Goal: Task Accomplishment & Management: Use online tool/utility

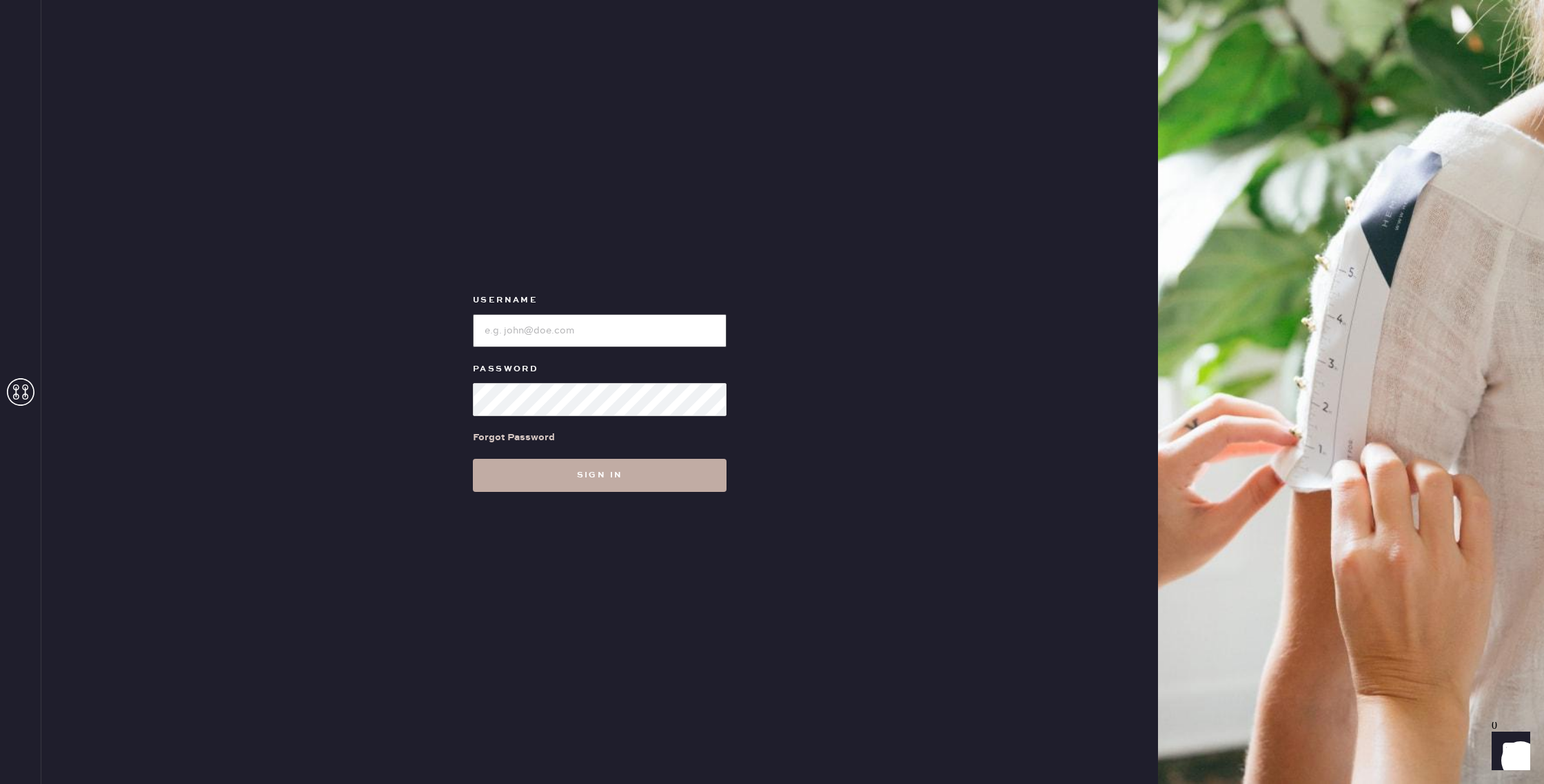
type input "reformationhenderson"
click at [611, 476] on button "Sign in" at bounding box center [599, 475] width 254 height 33
type input "reformationhenderson"
click at [595, 481] on button "Sign in" at bounding box center [599, 475] width 254 height 33
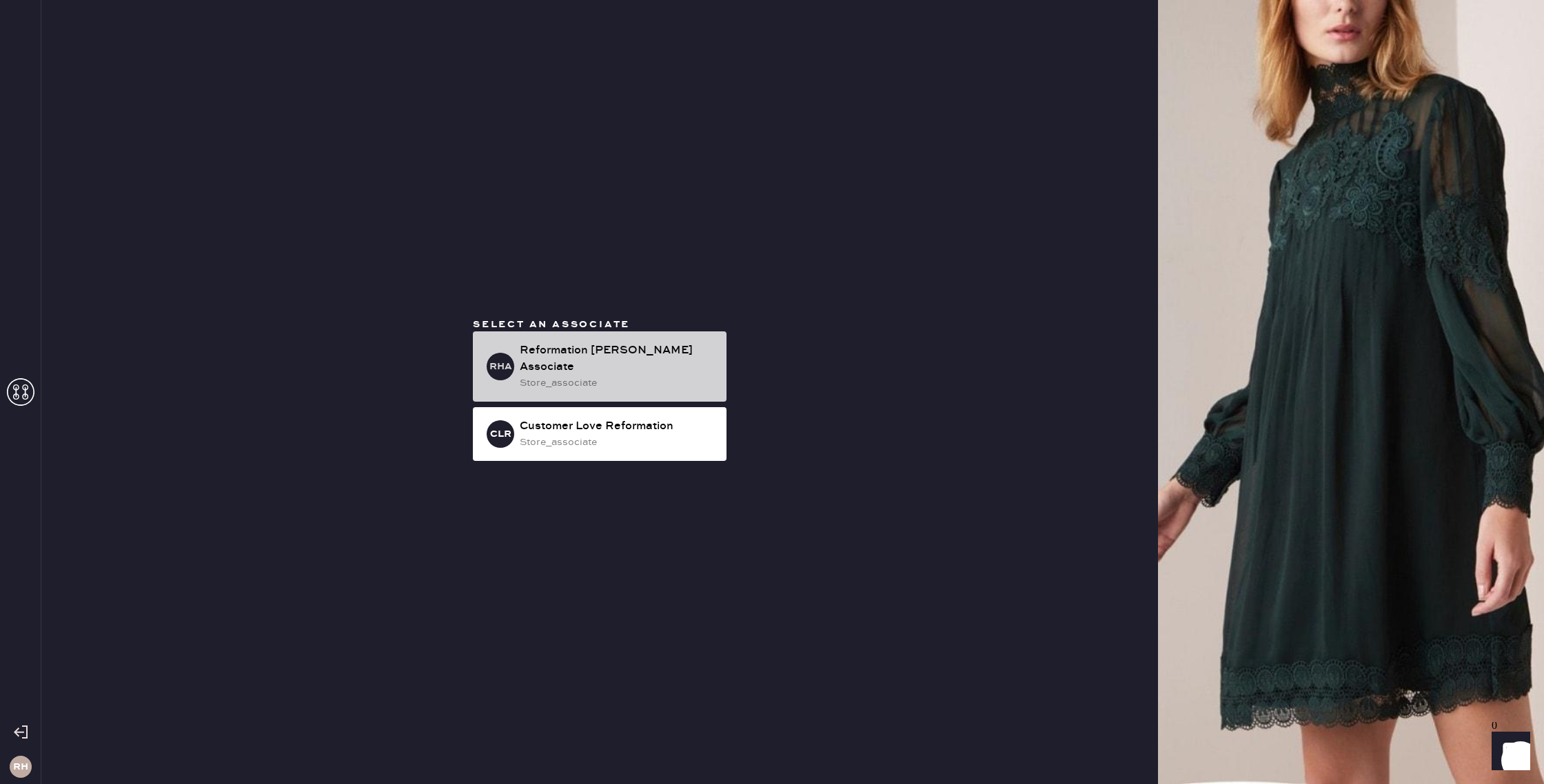
click at [575, 366] on div "Reformation [PERSON_NAME] Associate" at bounding box center [617, 359] width 196 height 33
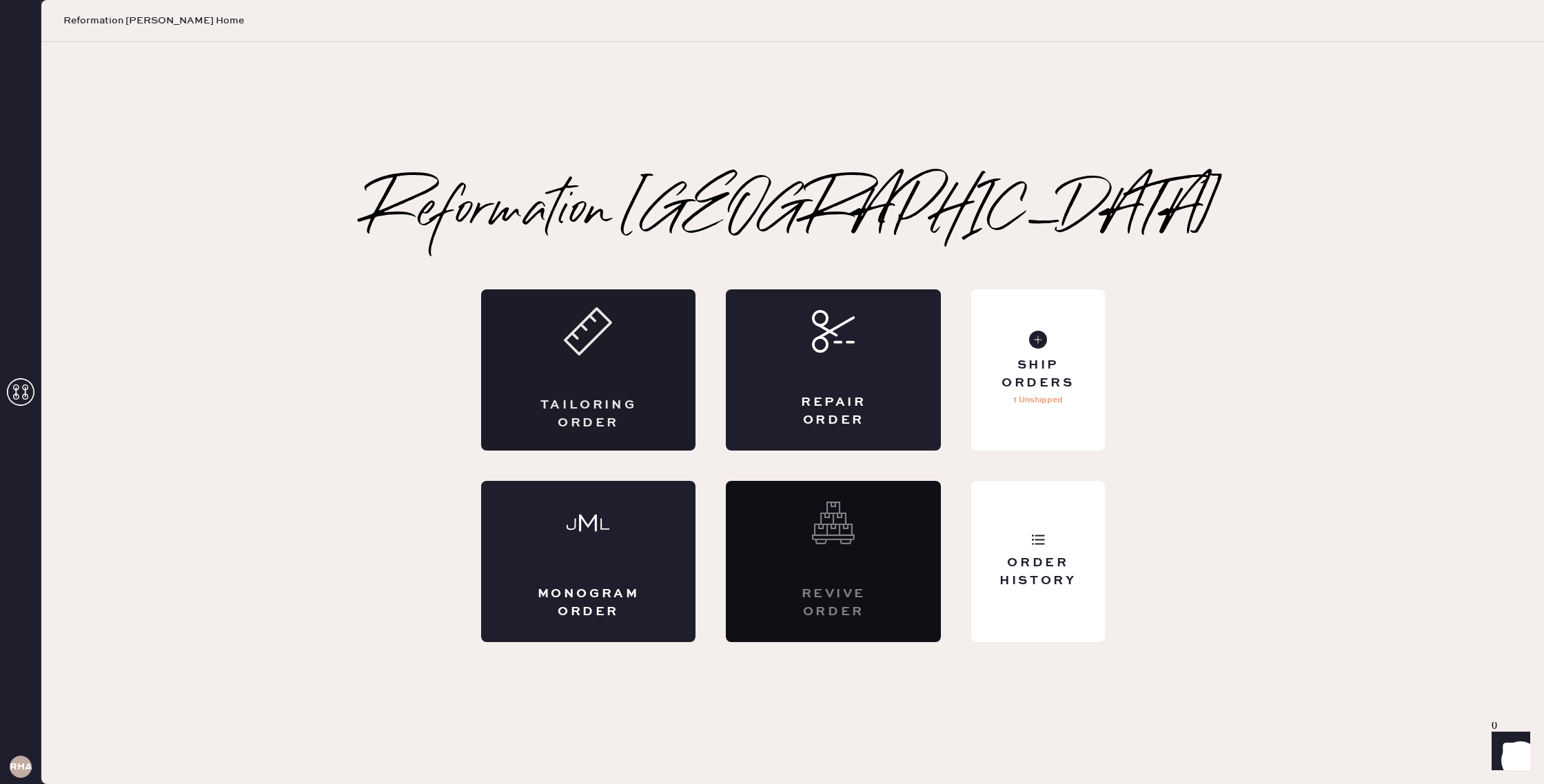
click at [574, 389] on div "Tailoring Order" at bounding box center [588, 370] width 215 height 161
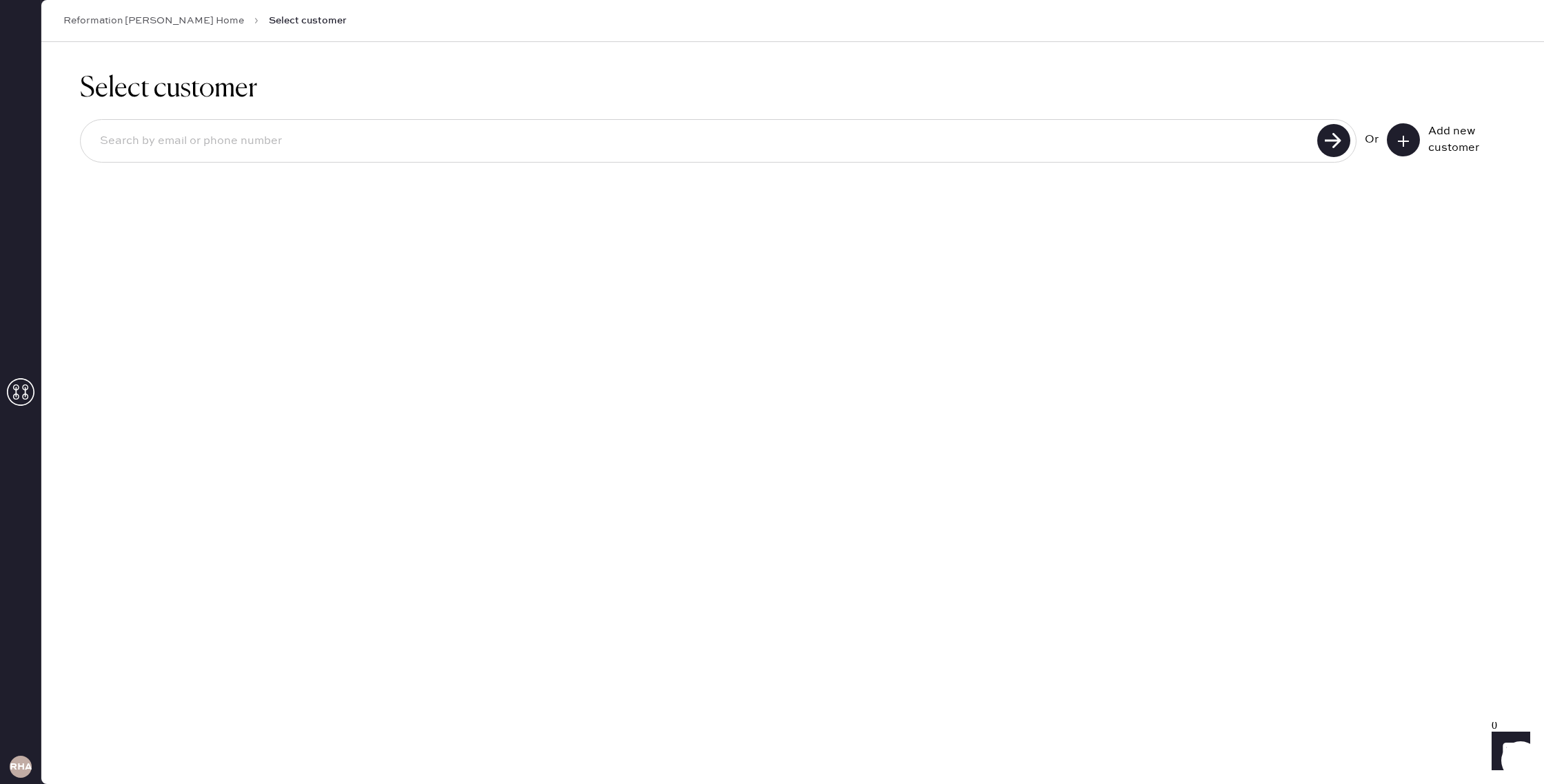
click at [630, 147] on input at bounding box center [700, 141] width 1224 height 32
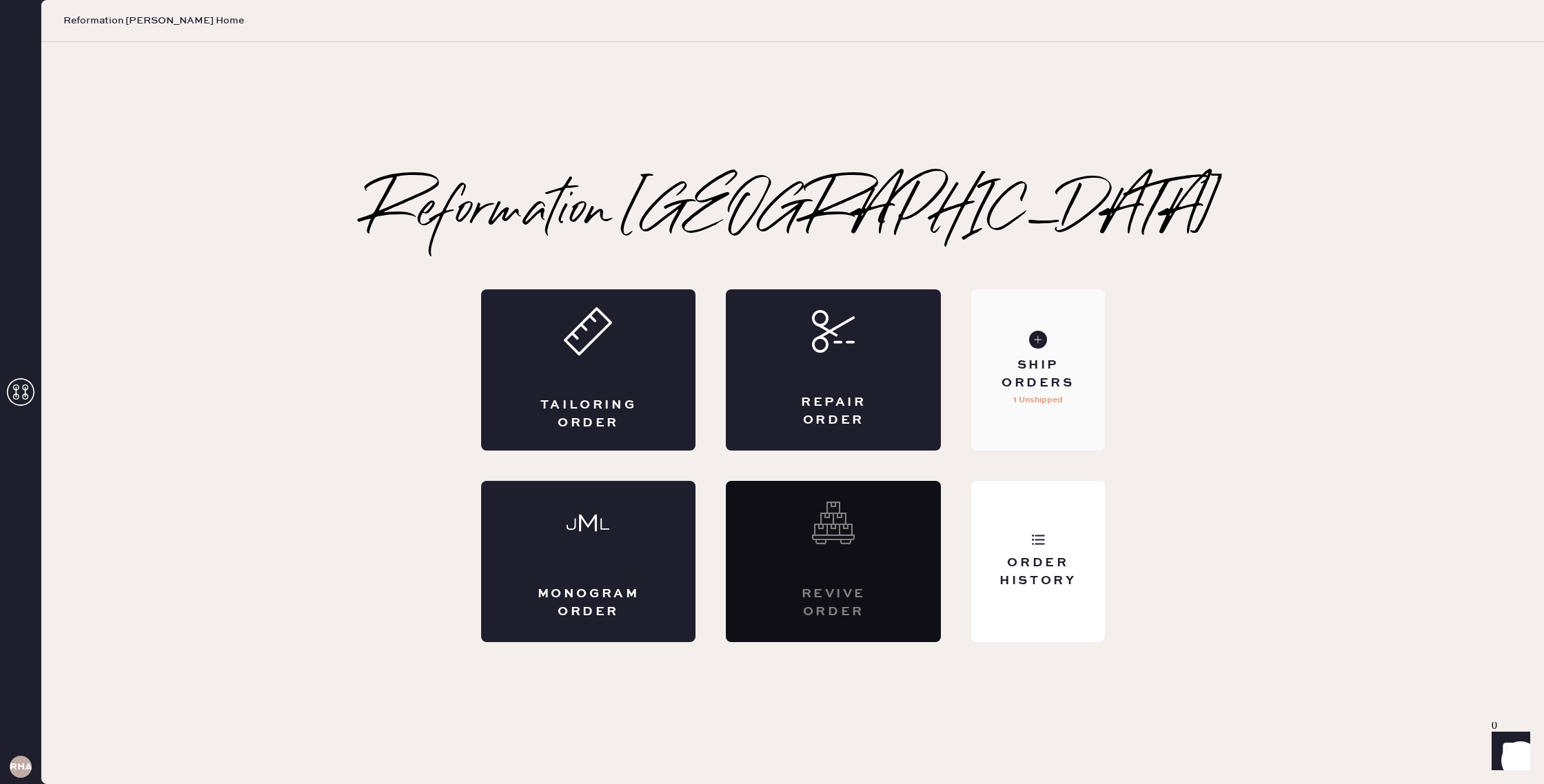
click at [1020, 369] on div "Ship Orders" at bounding box center [1038, 374] width 111 height 34
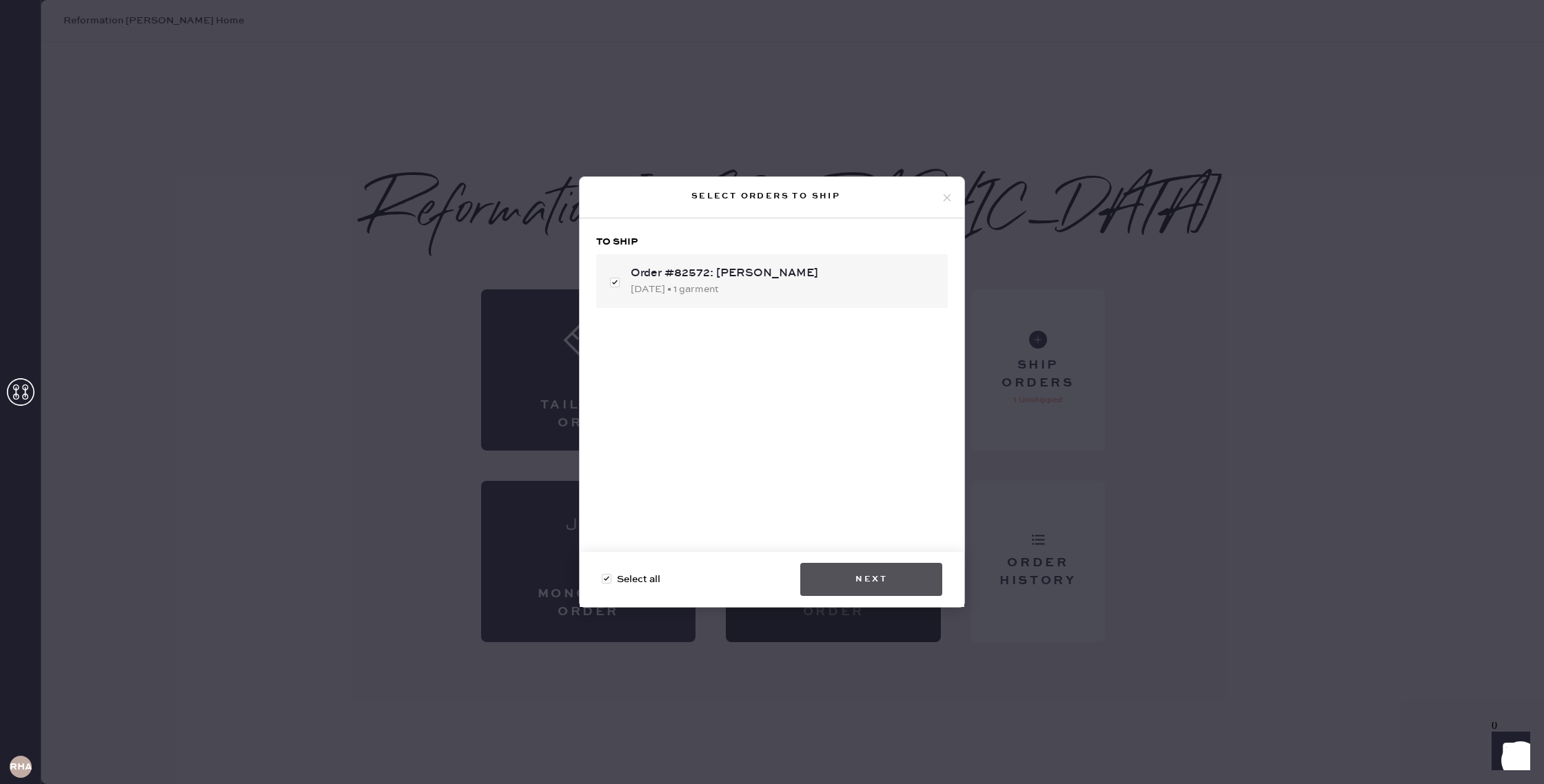
click at [911, 579] on button "Next" at bounding box center [871, 580] width 142 height 33
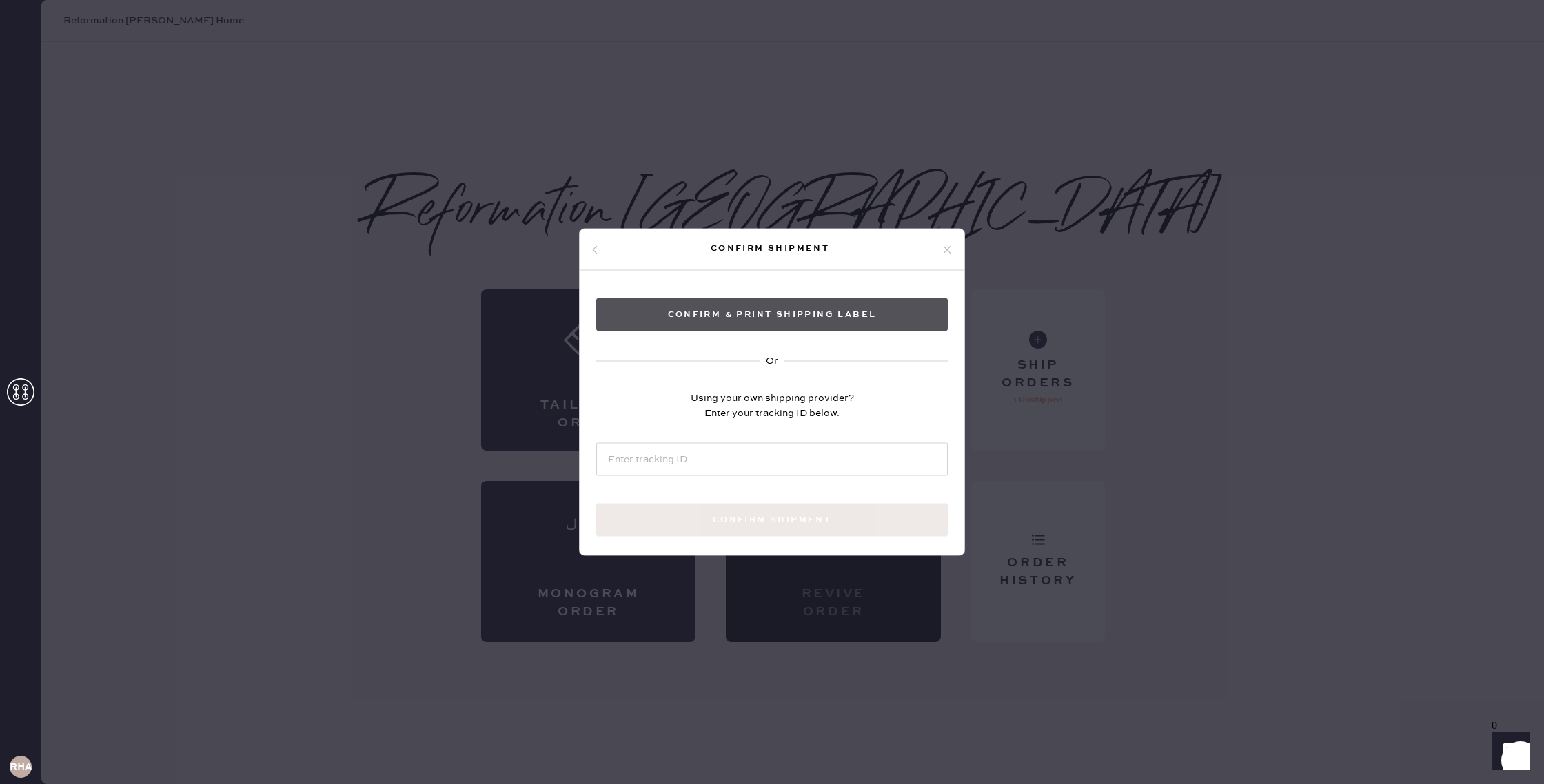
click at [800, 317] on button "Confirm & Print shipping label" at bounding box center [772, 315] width 352 height 33
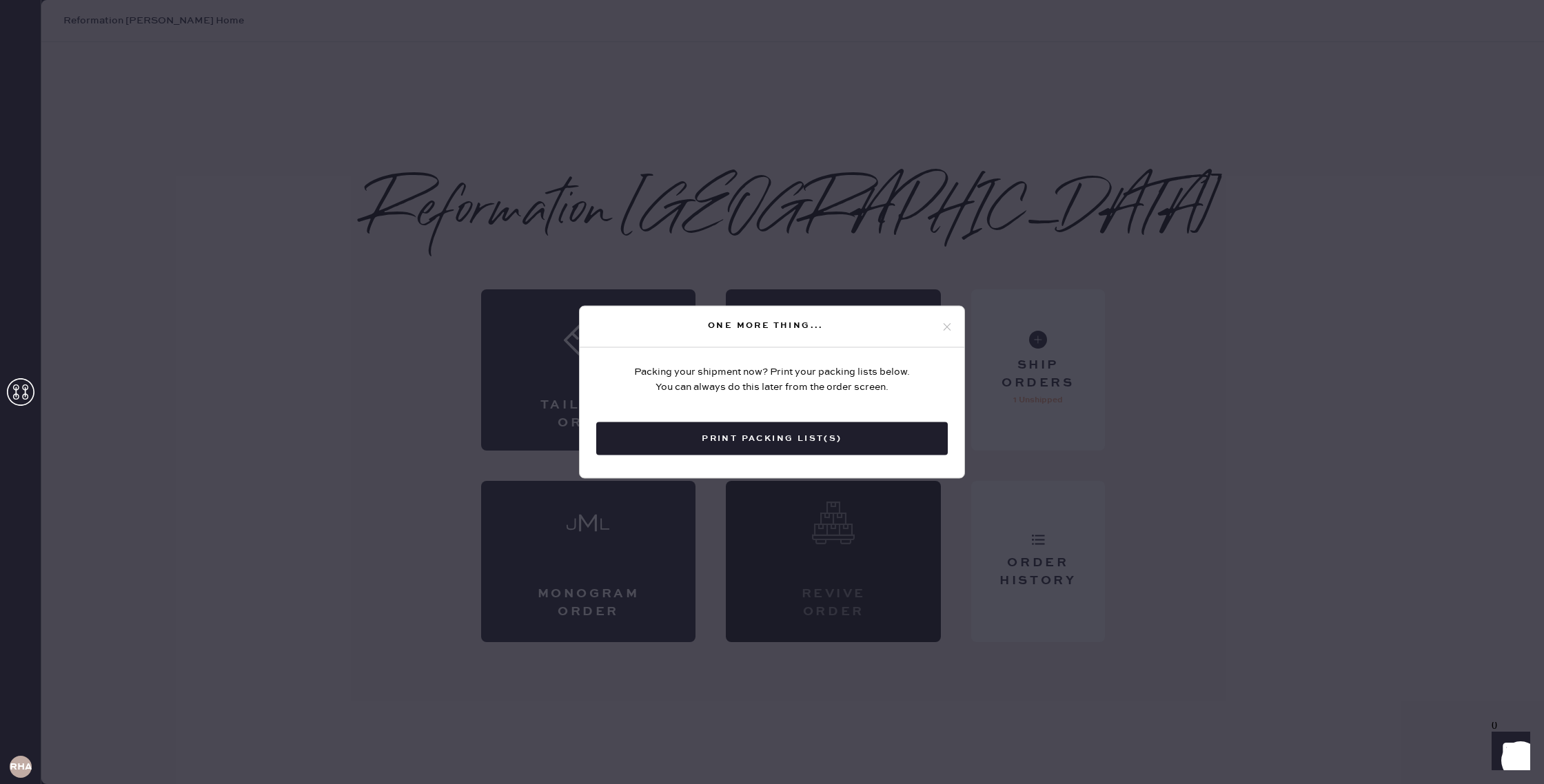
click at [772, 443] on button "Print Packing List(s)" at bounding box center [772, 439] width 352 height 33
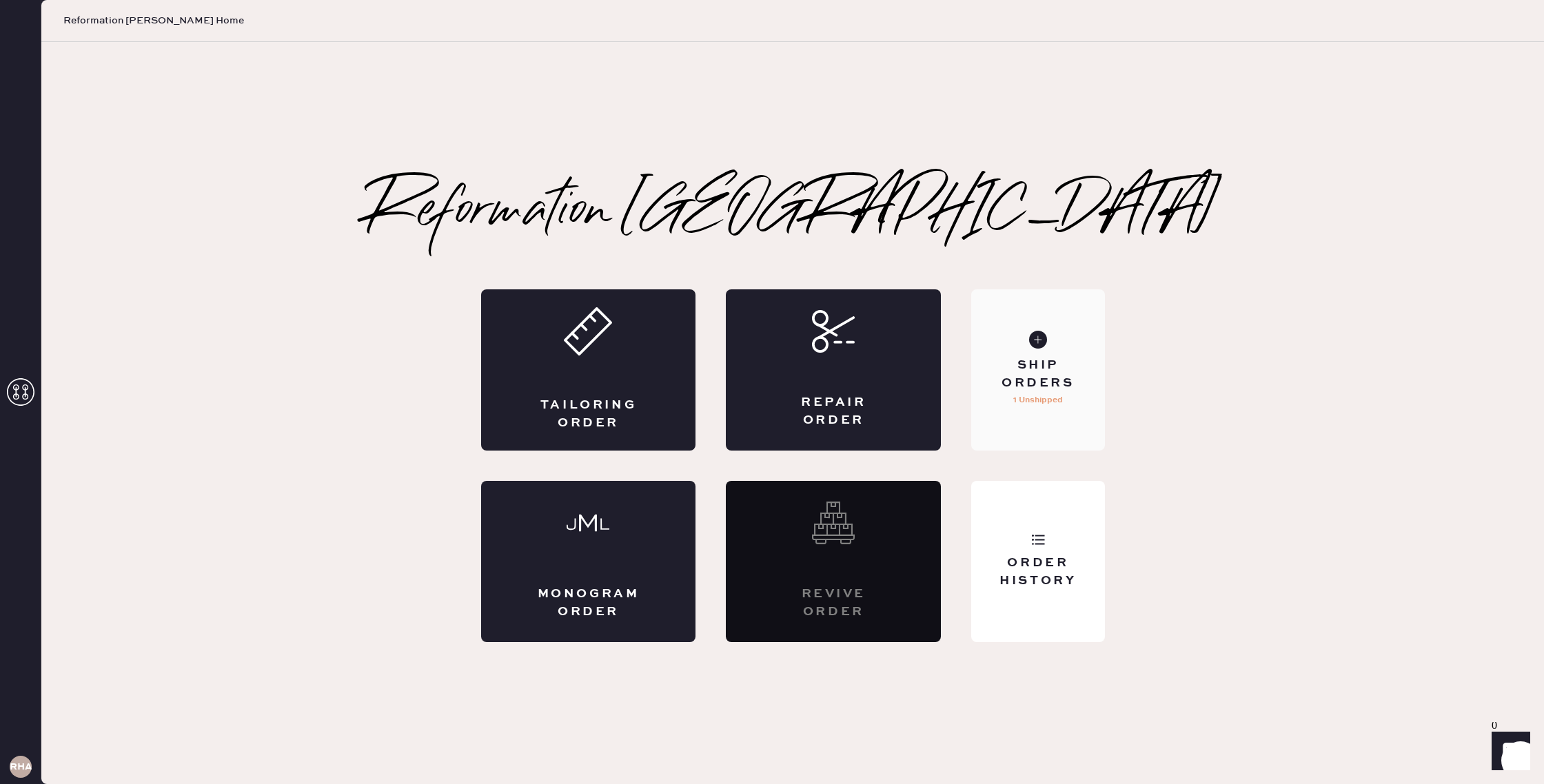
click at [1032, 398] on p "1 Unshipped" at bounding box center [1039, 400] width 50 height 16
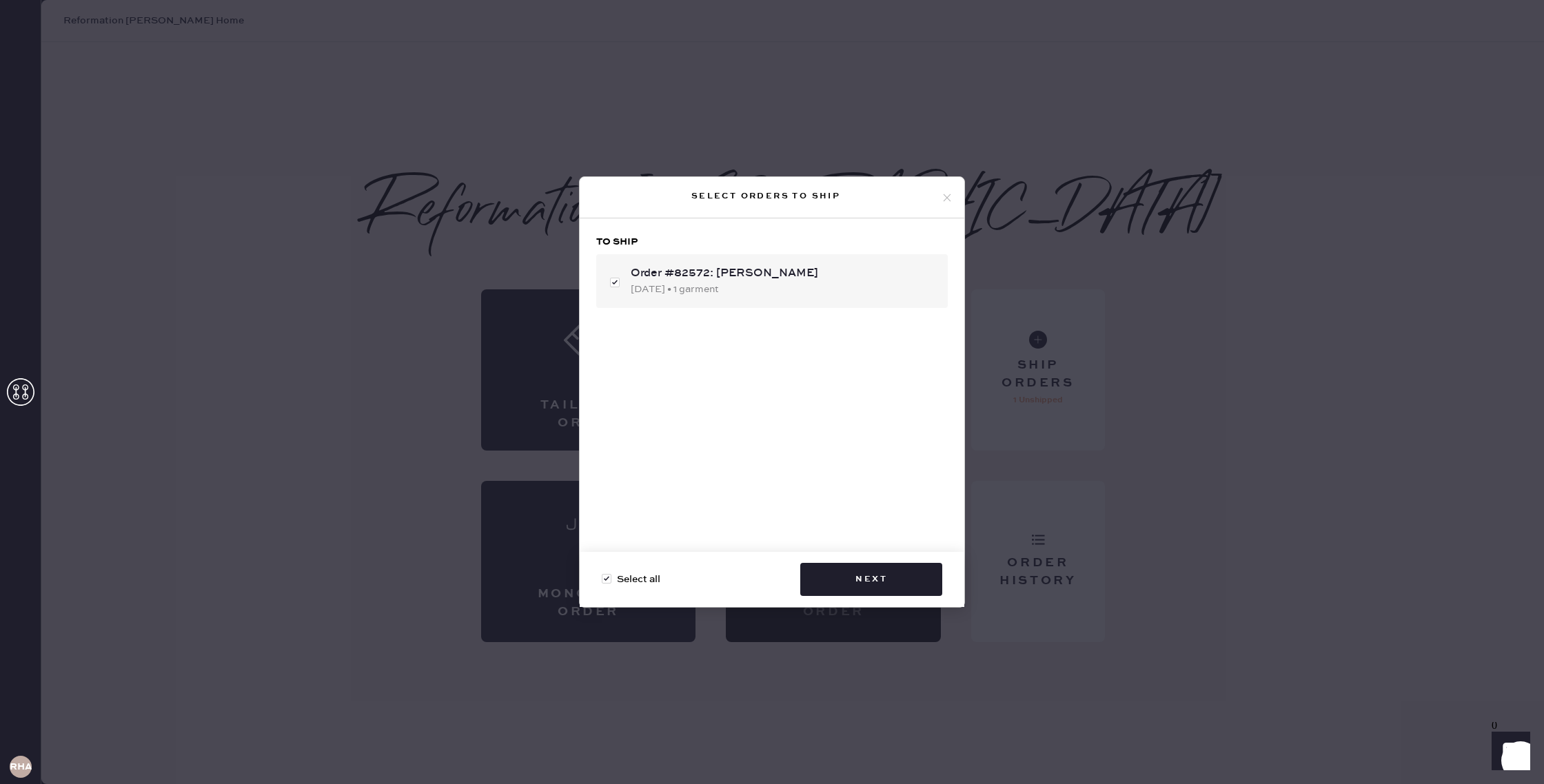
checkbox input "false"
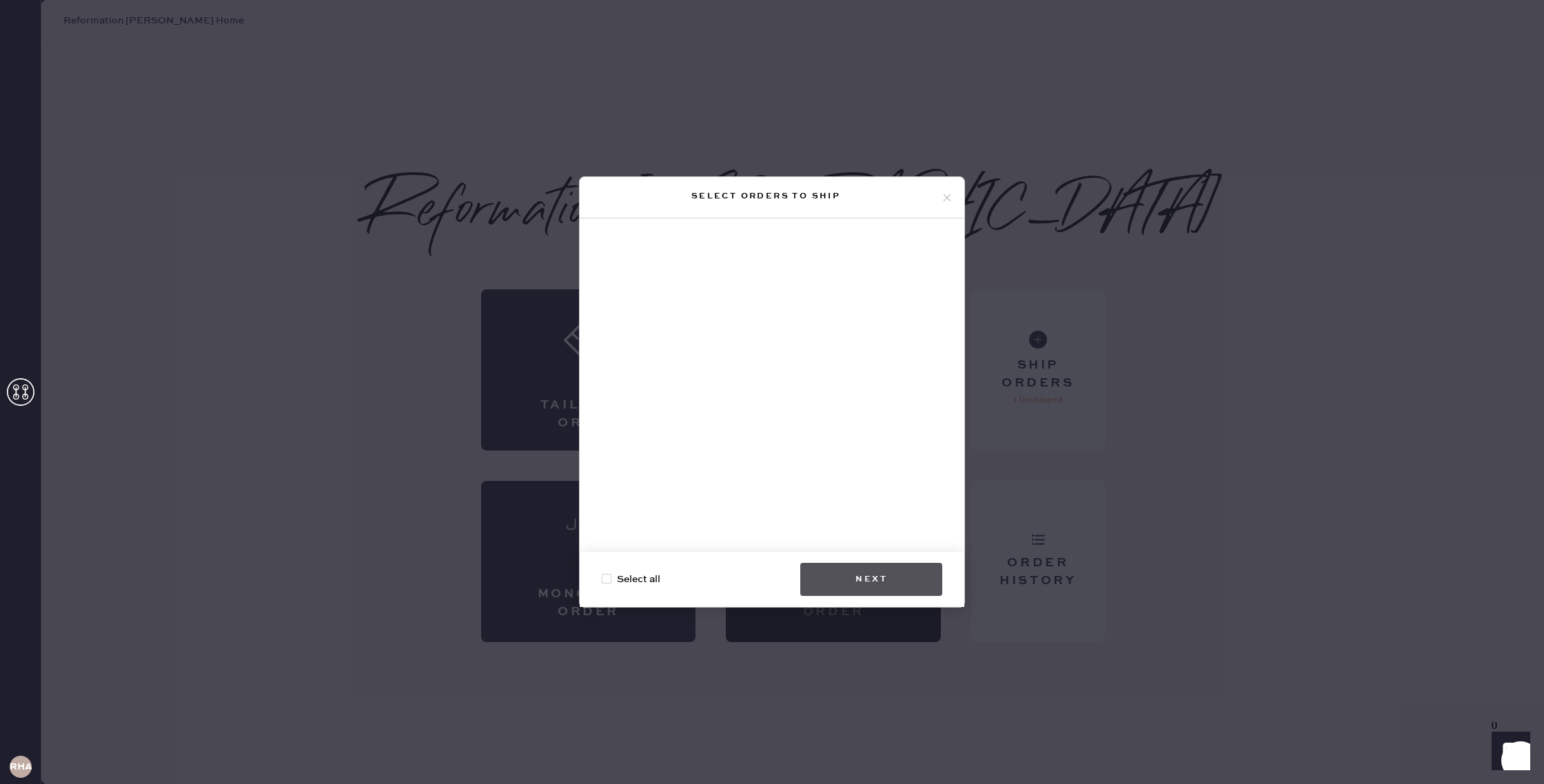
click at [901, 585] on button "Next" at bounding box center [871, 580] width 142 height 33
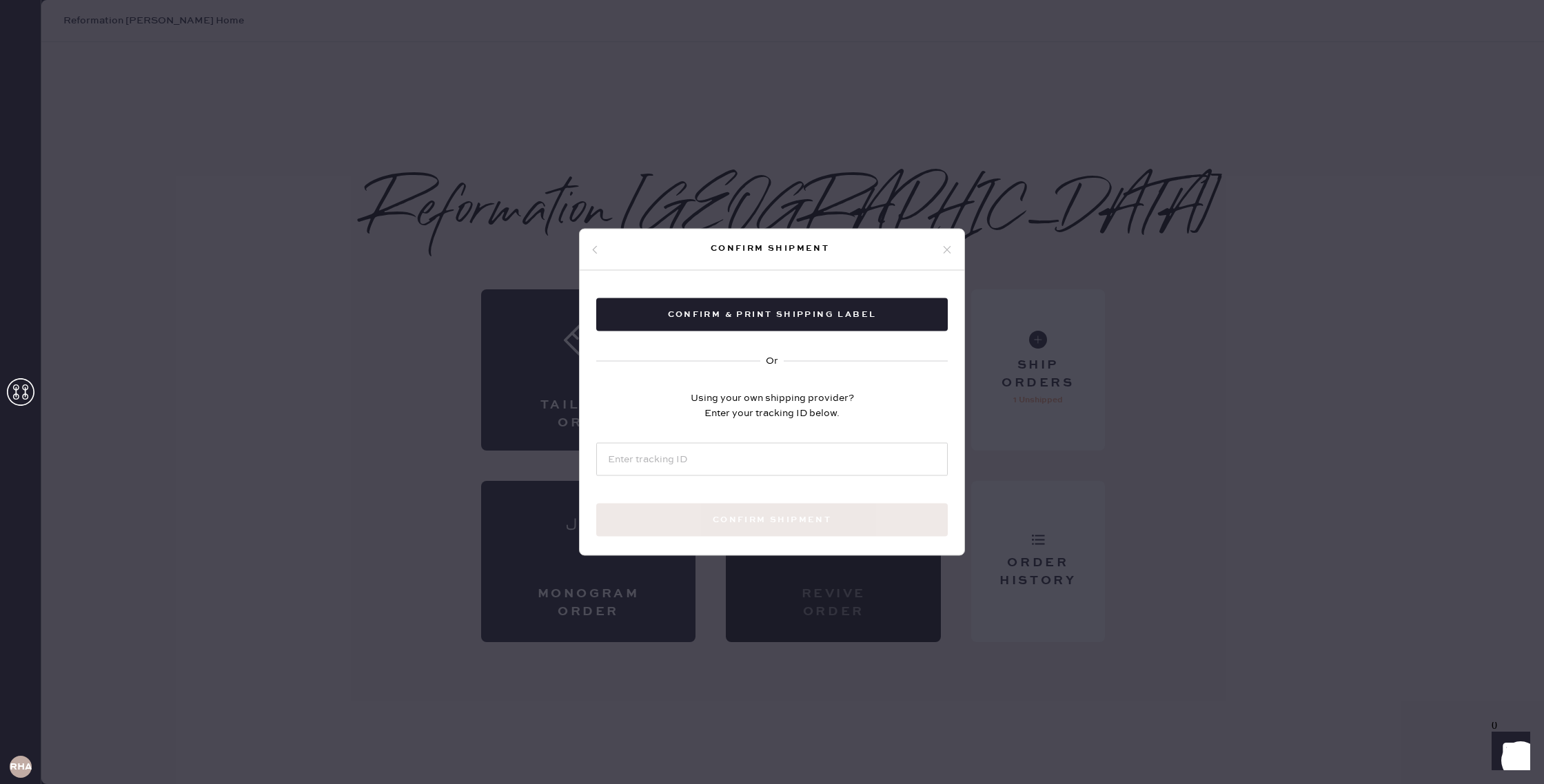
click at [594, 251] on use at bounding box center [595, 249] width 5 height 9
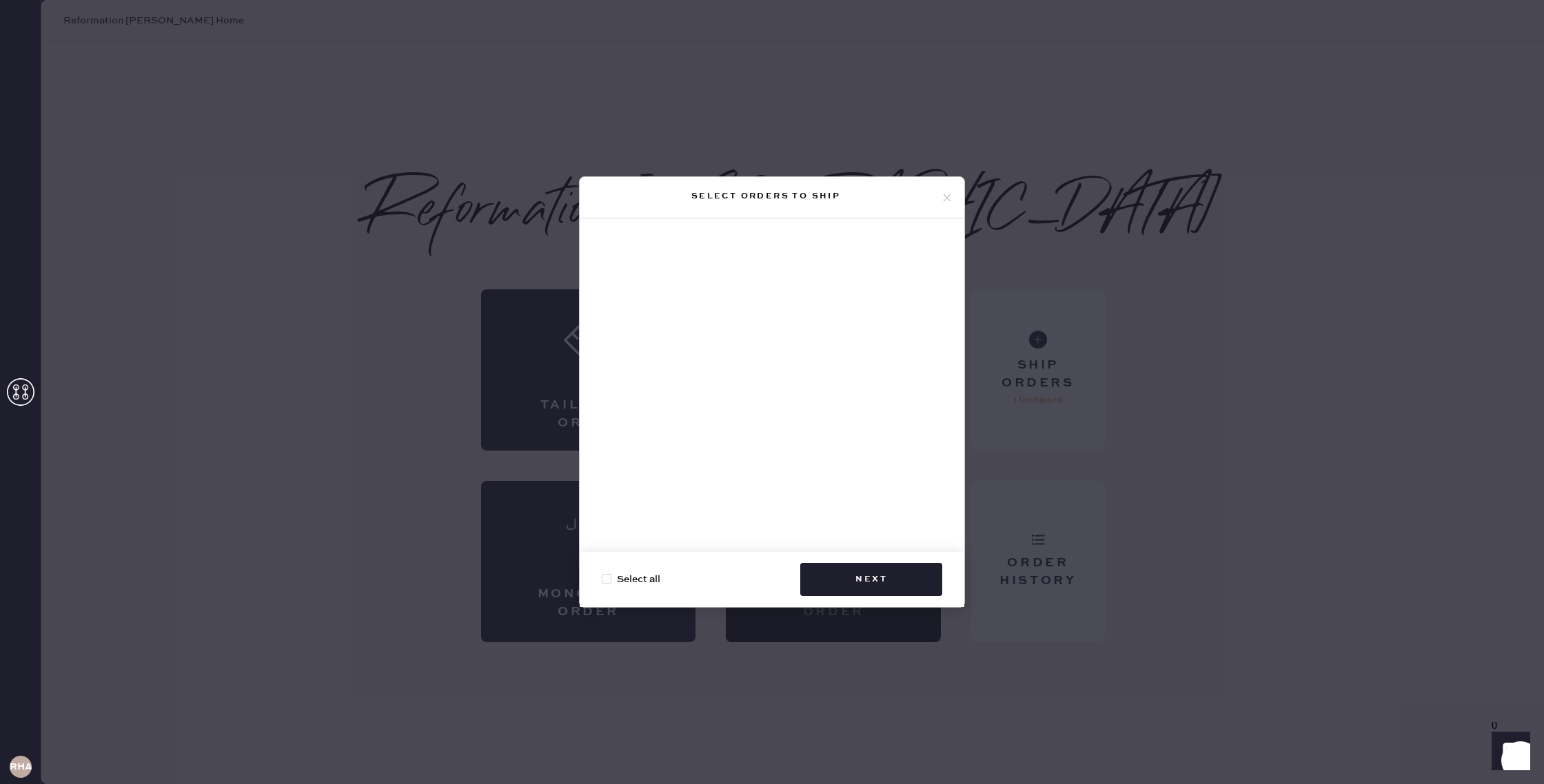
click at [947, 197] on use at bounding box center [947, 198] width 8 height 8
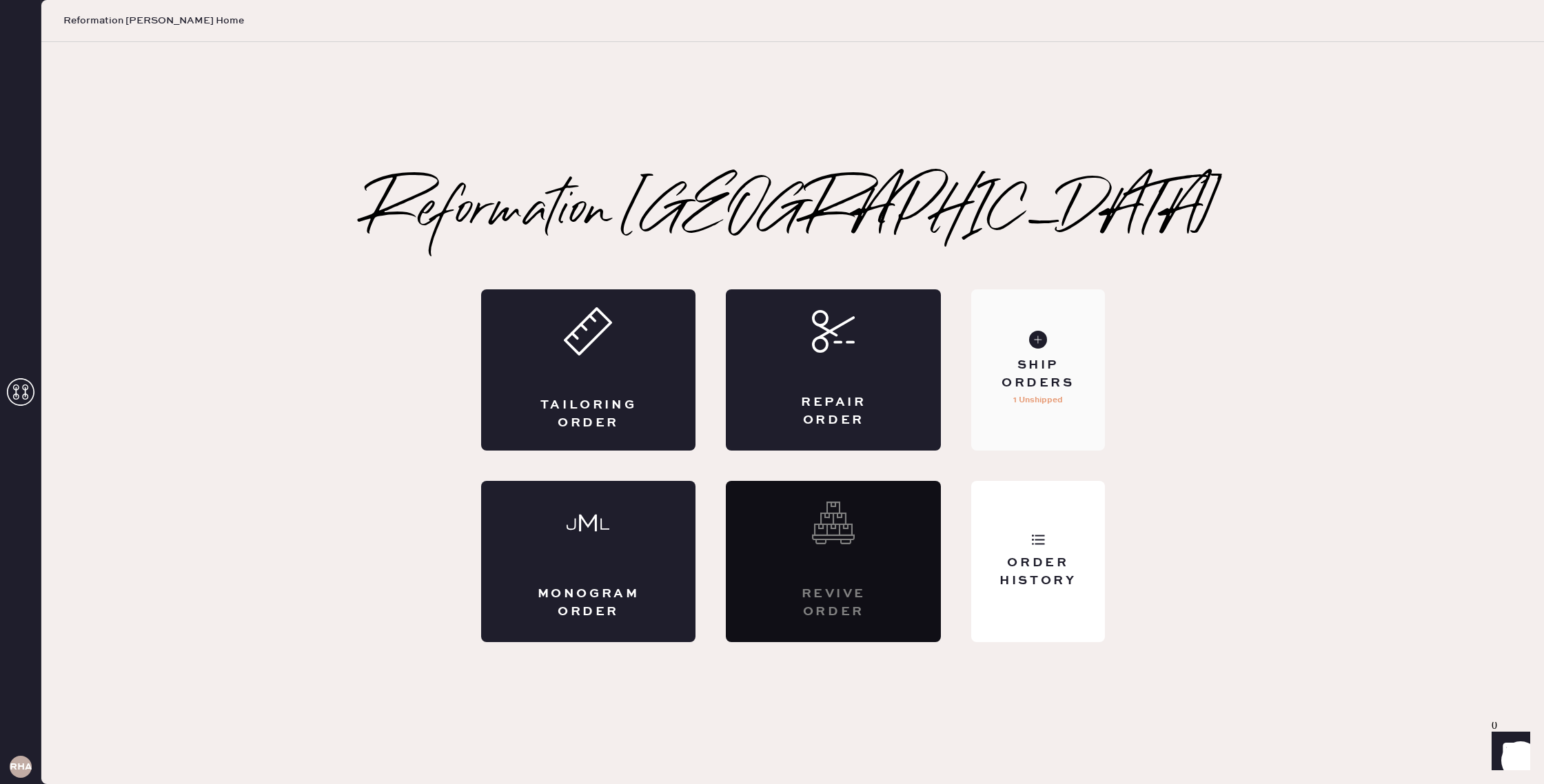
click at [1038, 380] on div "Ship Orders" at bounding box center [1038, 374] width 111 height 34
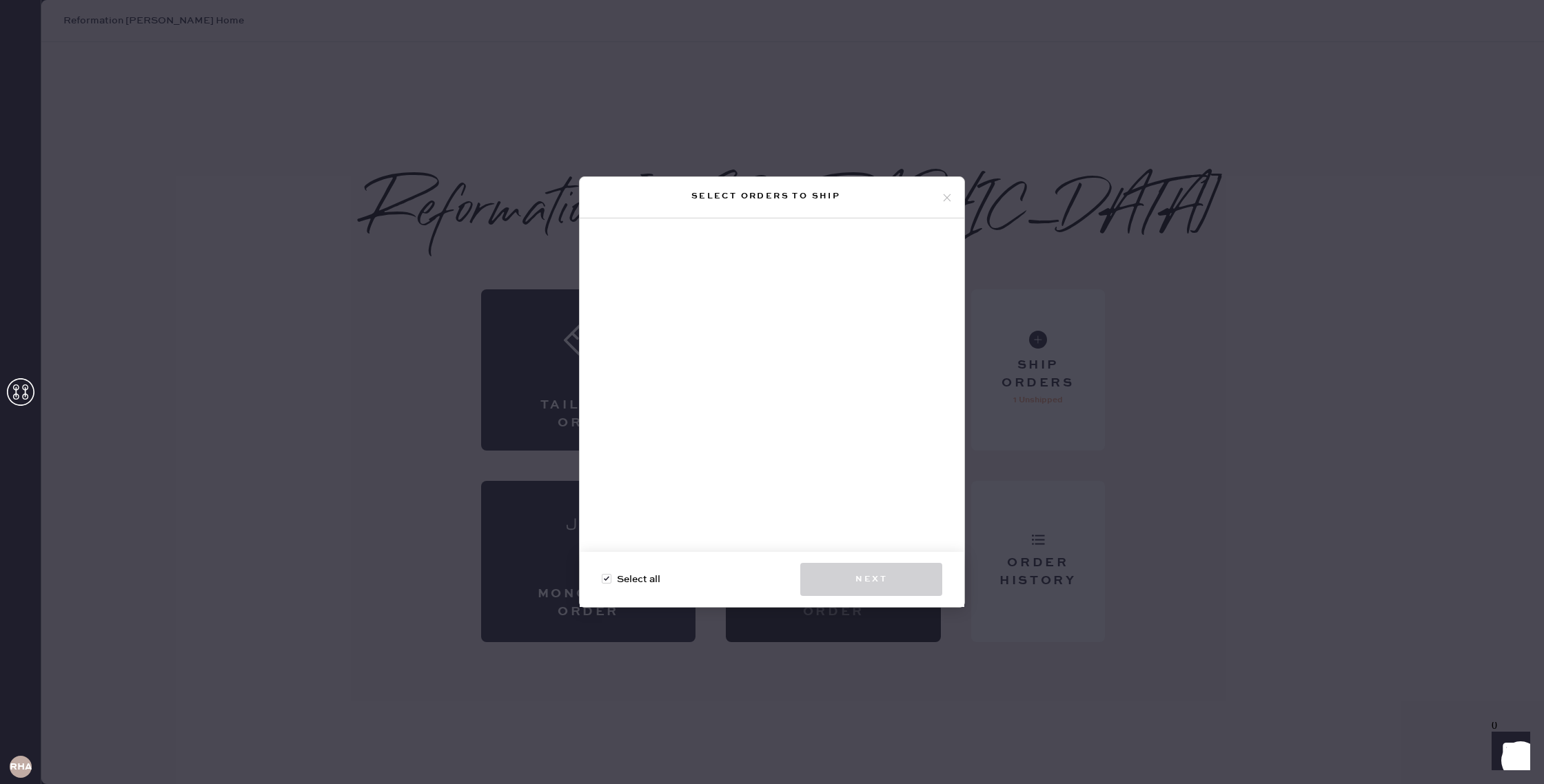
click at [950, 201] on icon at bounding box center [947, 198] width 12 height 12
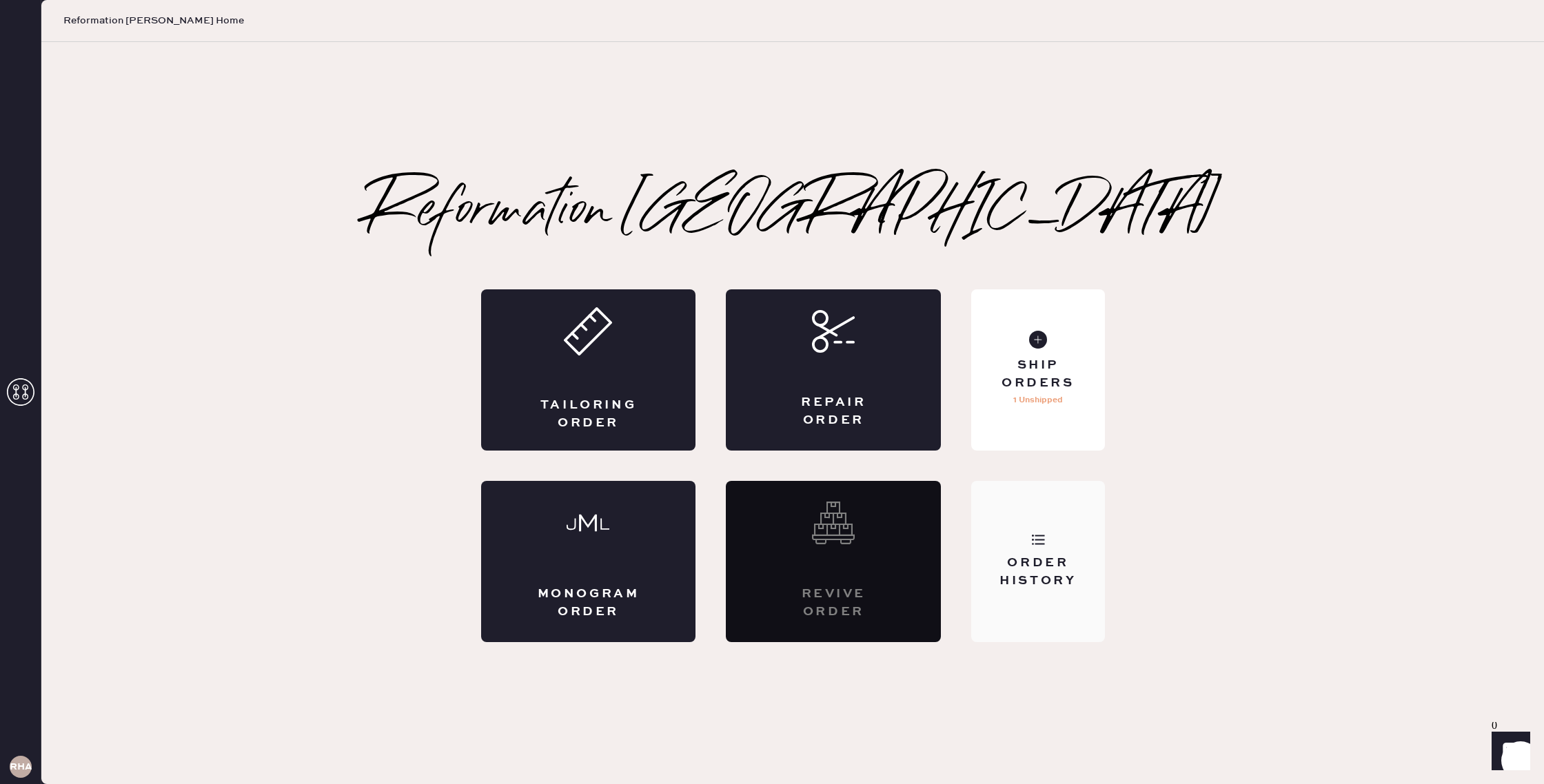
click at [1054, 571] on div "Order History" at bounding box center [1038, 572] width 111 height 34
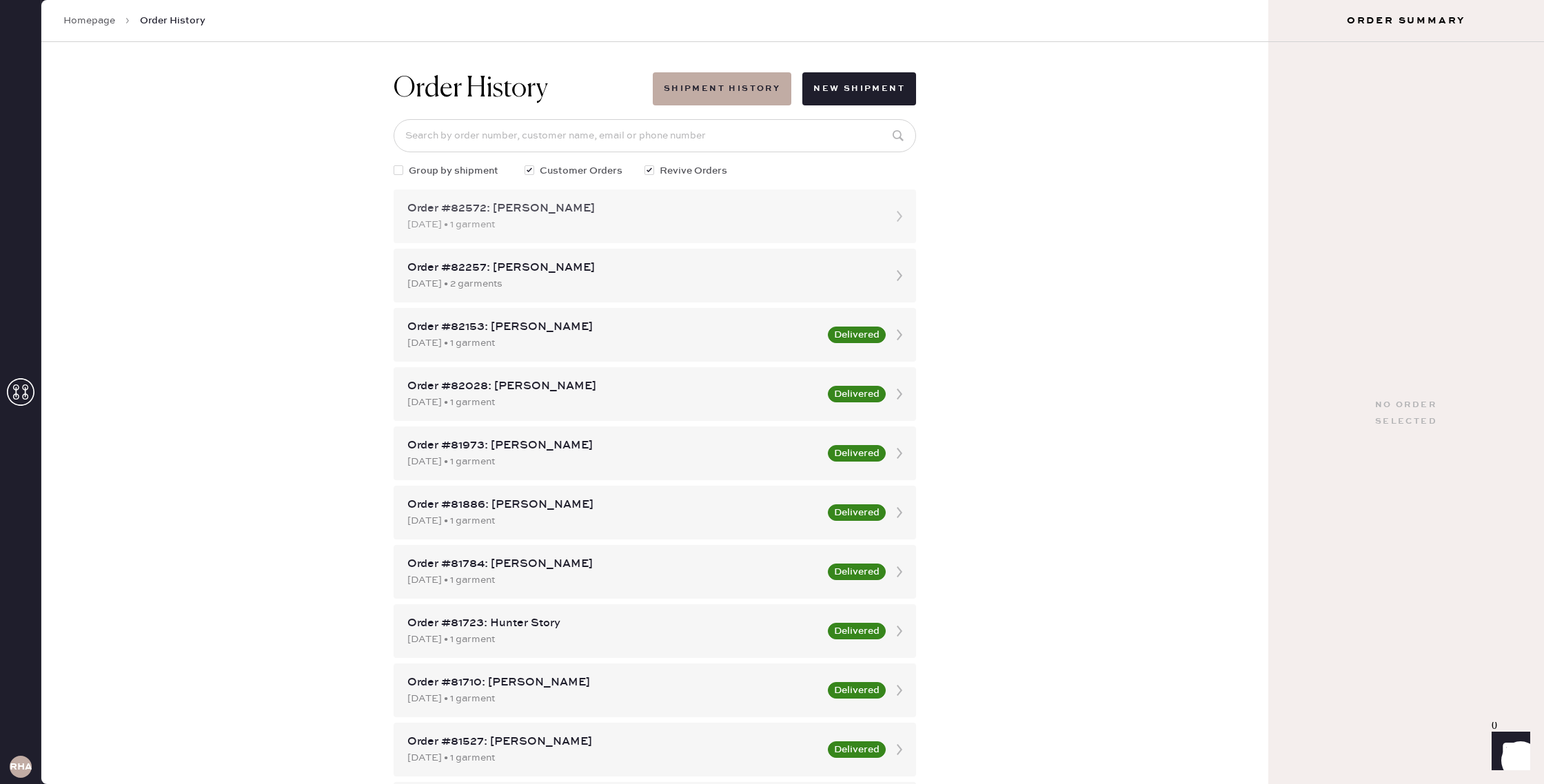
click at [513, 204] on div "Order #82572: [PERSON_NAME]" at bounding box center [642, 209] width 470 height 16
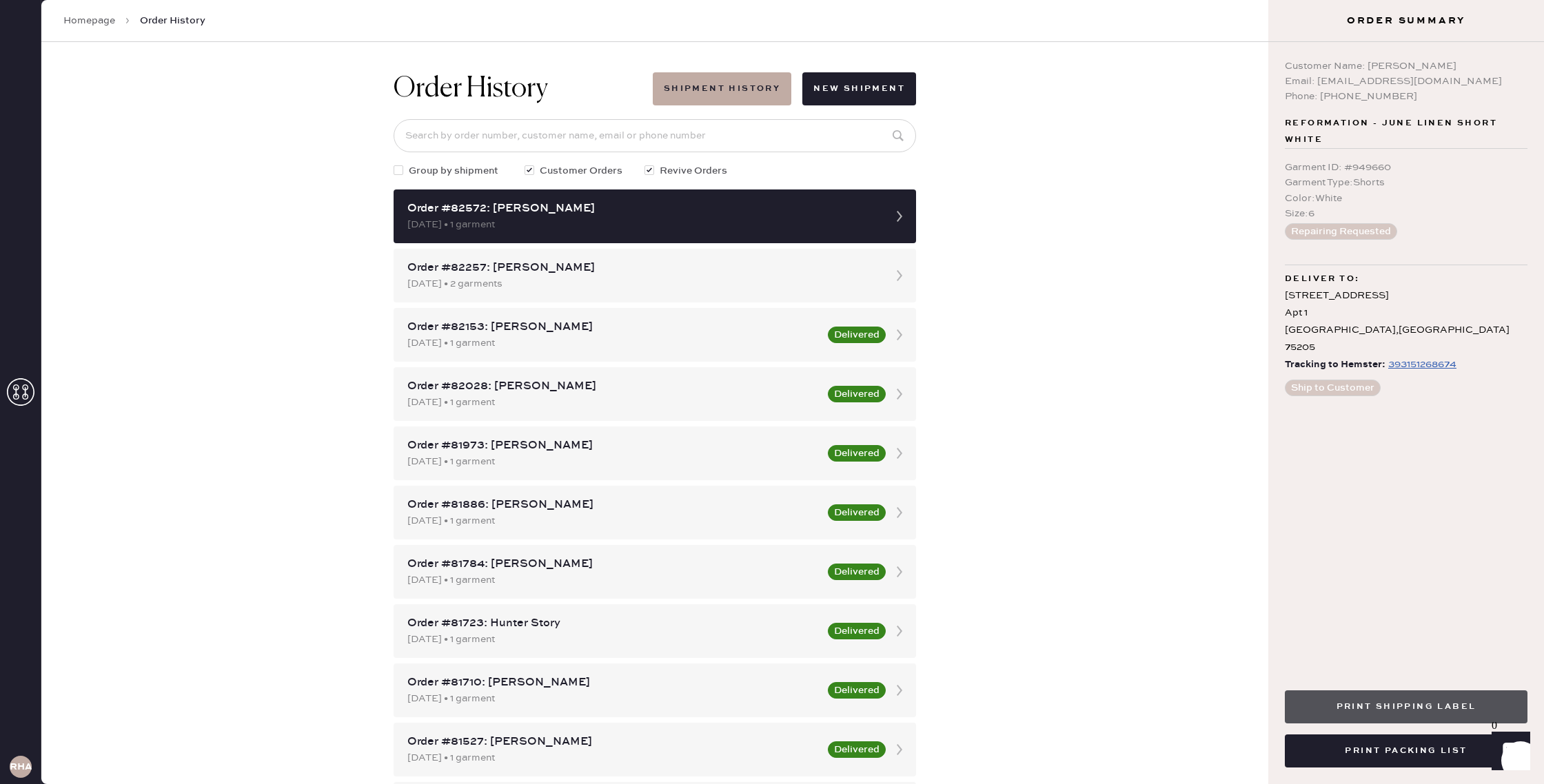
click at [1319, 711] on button "Print Shipping Label" at bounding box center [1405, 707] width 242 height 33
drag, startPoint x: 1442, startPoint y: 750, endPoint x: 1429, endPoint y: 750, distance: 13.0
click at [1440, 750] on button "Print Packing List" at bounding box center [1405, 751] width 242 height 33
